Goal: Task Accomplishment & Management: Manage account settings

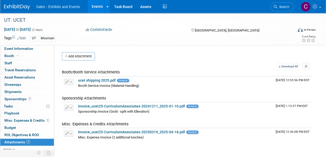
drag, startPoint x: 0, startPoint y: 0, endPoint x: 100, endPoint y: 5, distance: 99.7
click at [100, 5] on link "Events" at bounding box center [97, 6] width 19 height 13
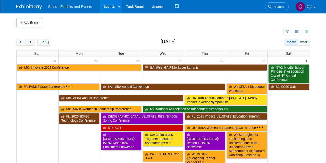
click at [29, 42] on span "next" at bounding box center [30, 42] width 4 height 3
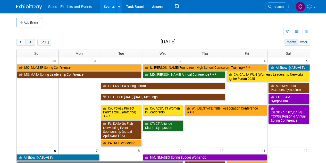
click at [29, 42] on span "next" at bounding box center [30, 42] width 4 height 3
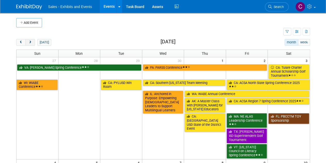
click at [29, 42] on span "next" at bounding box center [30, 42] width 4 height 3
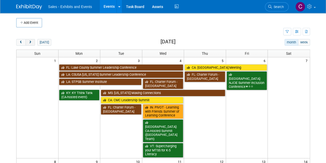
click at [29, 42] on span "next" at bounding box center [30, 42] width 4 height 3
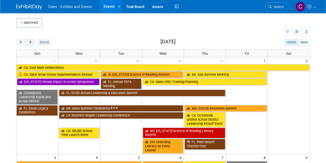
click at [29, 42] on span "next" at bounding box center [30, 42] width 4 height 3
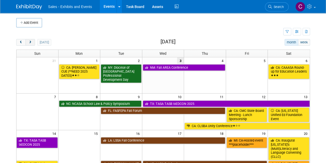
click at [29, 42] on span "next" at bounding box center [30, 42] width 4 height 3
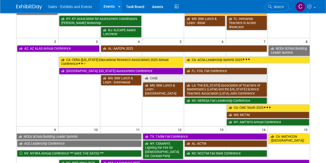
scroll to position [92, 0]
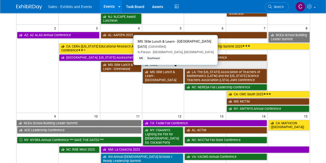
click at [163, 73] on link "MS: Stile Lunch & Learn - [GEOGRAPHIC_DATA]" at bounding box center [163, 76] width 41 height 15
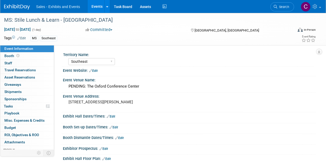
select select "Southeast"
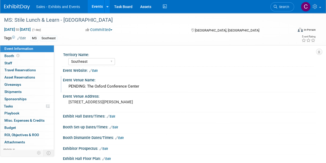
click at [96, 84] on div "PENDING: The Oxford Conference Center" at bounding box center [189, 86] width 245 height 8
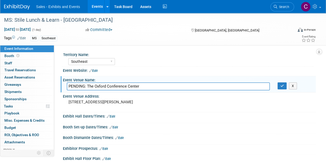
click at [148, 84] on input "PENDING: The Oxford Conference Center" at bounding box center [168, 86] width 203 height 8
type input "PENDING: The Graduate by Hilton Oxford"
click at [280, 85] on button "button" at bounding box center [282, 85] width 9 height 7
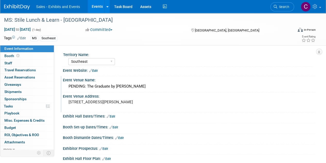
click at [74, 101] on pre "102 Ed Perry Blvd, Oxford, MS 38655" at bounding box center [116, 102] width 94 height 5
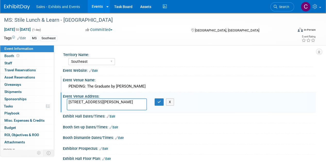
drag, startPoint x: 74, startPoint y: 101, endPoint x: 138, endPoint y: 103, distance: 64.0
click at [138, 103] on textarea "102 Ed Perry Blvd, Oxford, MS 38655" at bounding box center [107, 104] width 80 height 12
type textarea "1"
type textarea "400 N. Lamar Blvd., Oxford, MS 38655"
click at [158, 101] on icon "button" at bounding box center [160, 101] width 4 height 3
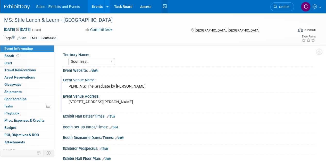
click at [163, 6] on icon at bounding box center [165, 7] width 6 height 8
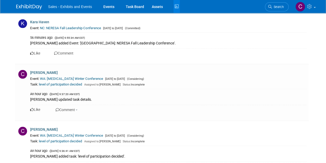
scroll to position [632, 0]
